Goal: Task Accomplishment & Management: Use online tool/utility

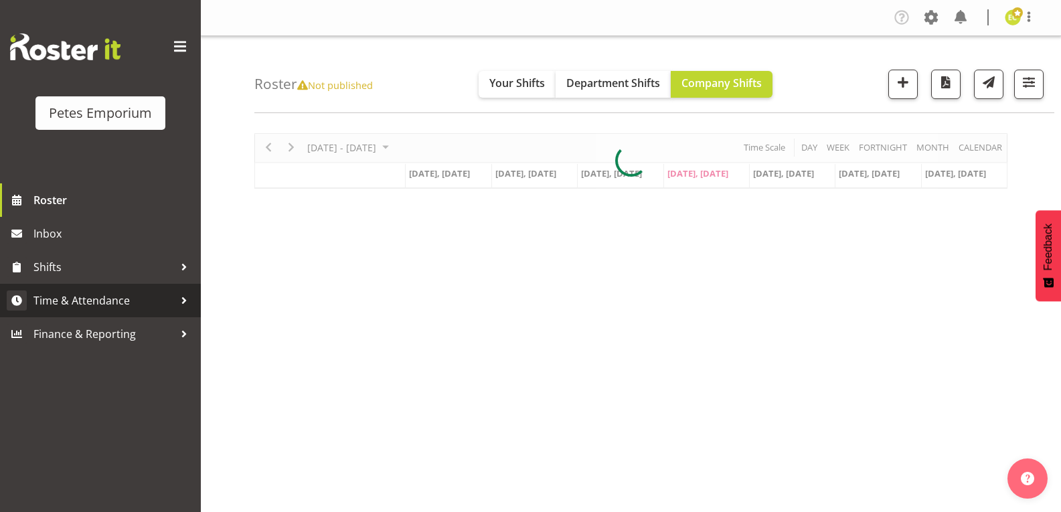
click at [87, 301] on span "Time & Attendance" at bounding box center [103, 300] width 141 height 20
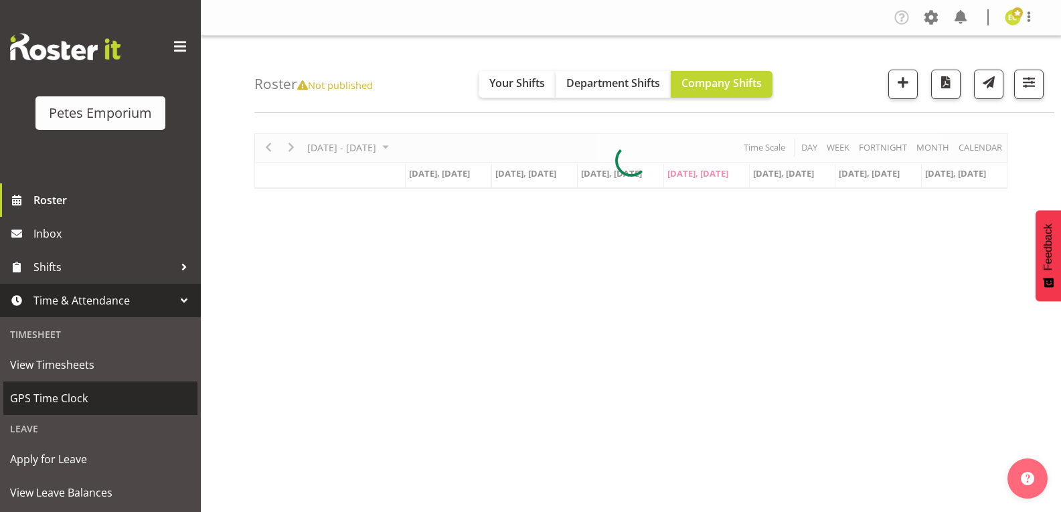
click at [42, 387] on link "GPS Time Clock" at bounding box center [100, 397] width 194 height 33
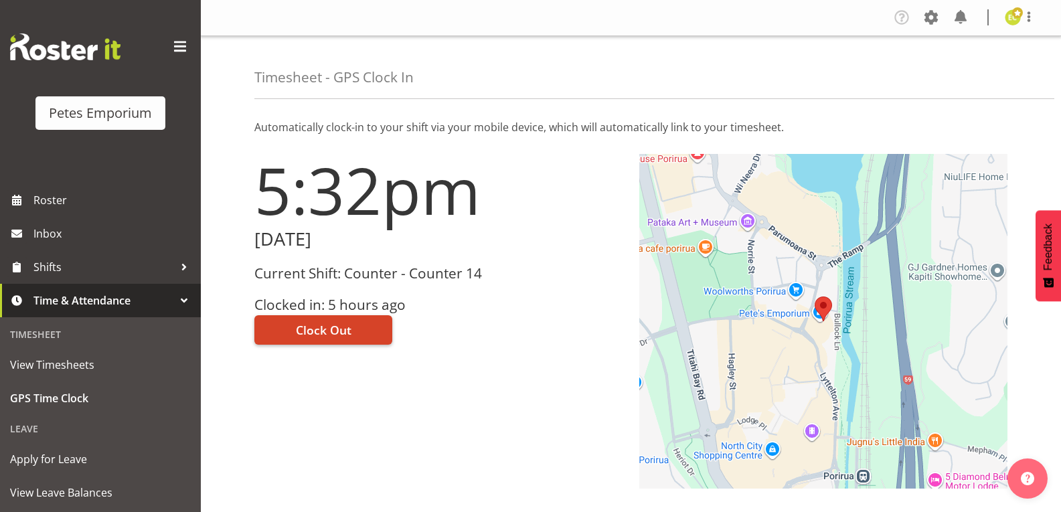
click at [344, 323] on span "Clock Out" at bounding box center [324, 329] width 56 height 17
